Goal: Task Accomplishment & Management: Use online tool/utility

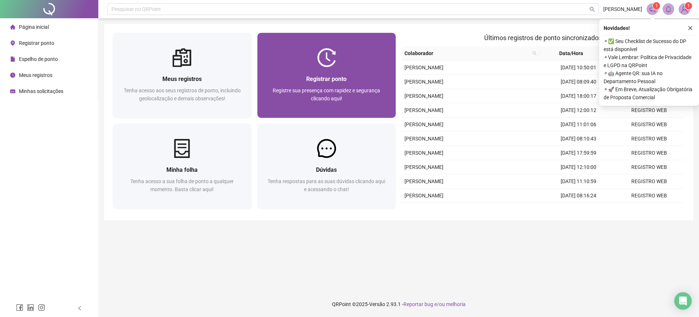
click at [314, 108] on div "Registre sua presença com rapidez e segurança clicando aqui!" at bounding box center [326, 98] width 121 height 24
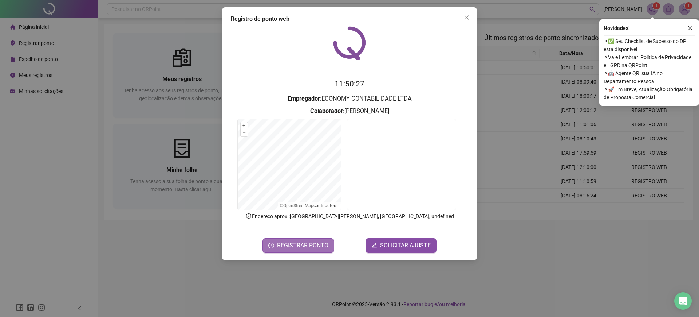
click at [291, 242] on span "REGISTRAR PONTO" at bounding box center [302, 245] width 51 height 9
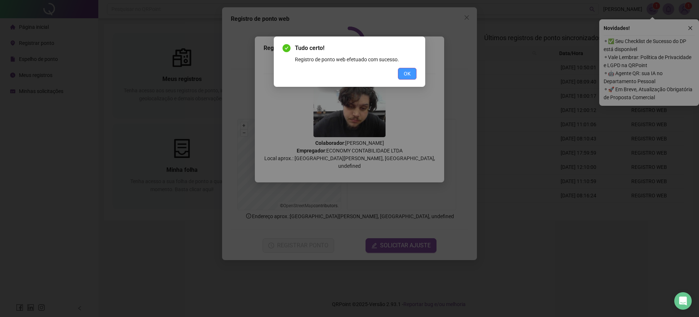
click at [404, 71] on button "OK" at bounding box center [407, 74] width 19 height 12
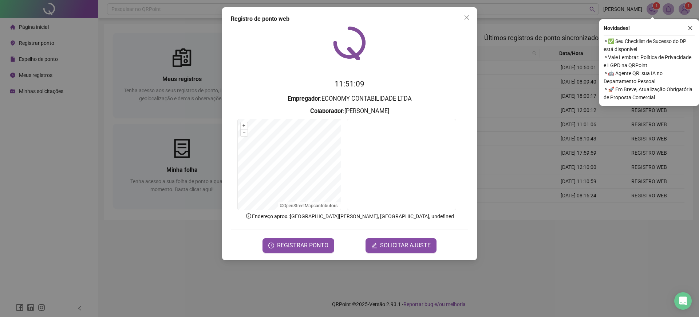
click at [148, 74] on div "Registro de ponto web 11:51:09 Empregador : ECONOMY CONTABILIDADE LTDA Colabora…" at bounding box center [349, 158] width 699 height 317
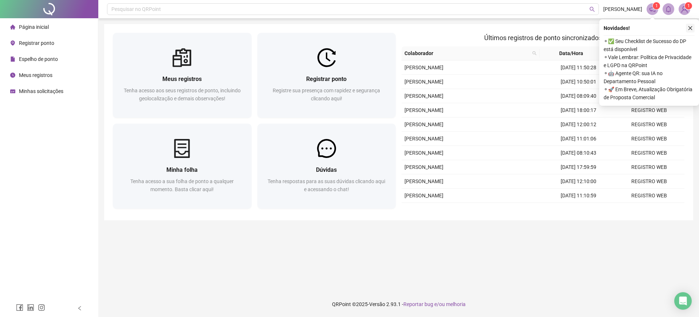
click at [692, 28] on icon "close" at bounding box center [690, 27] width 5 height 5
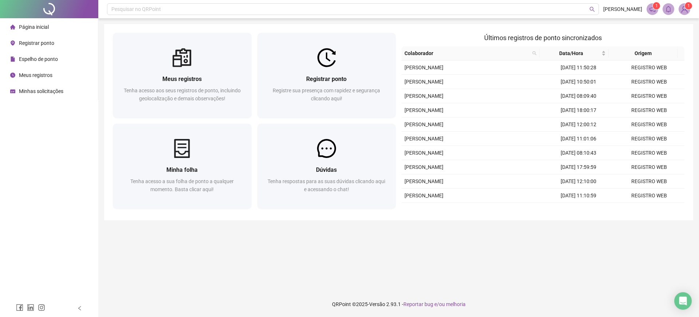
click at [362, 262] on main "Meus registros Tenha acesso aos seus registros de ponto, incluindo geolocalizaç…" at bounding box center [398, 154] width 589 height 261
